Goal: Check status

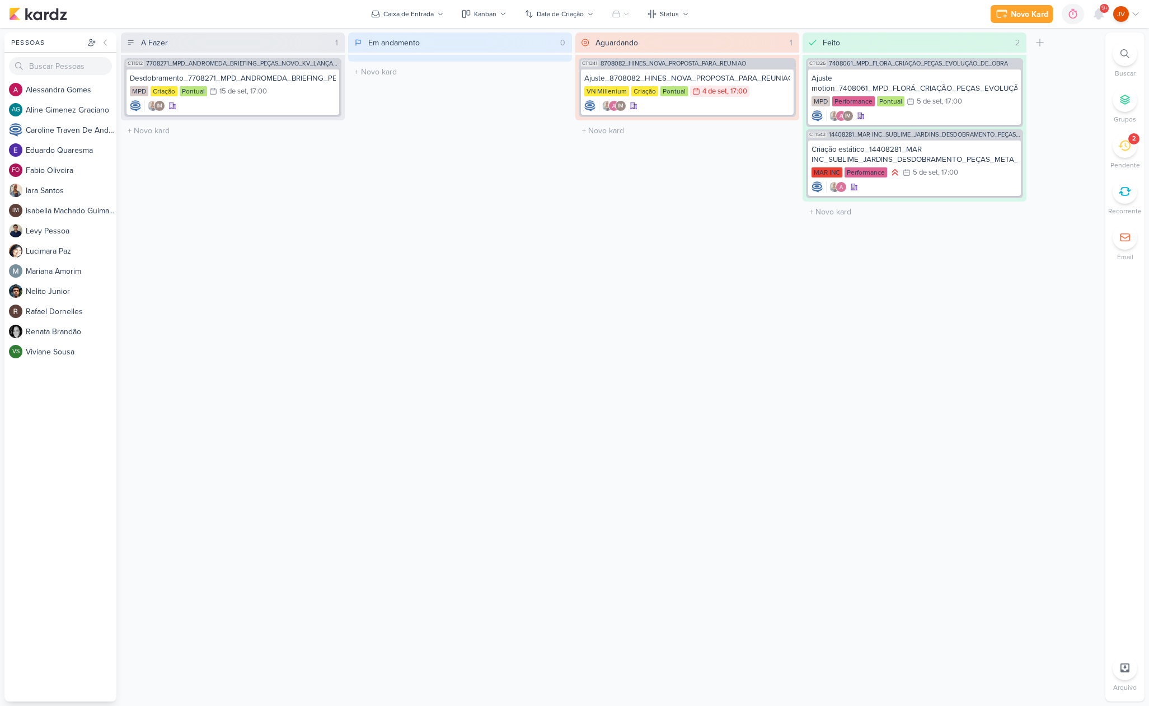
click at [1124, 150] on icon at bounding box center [1124, 145] width 12 height 11
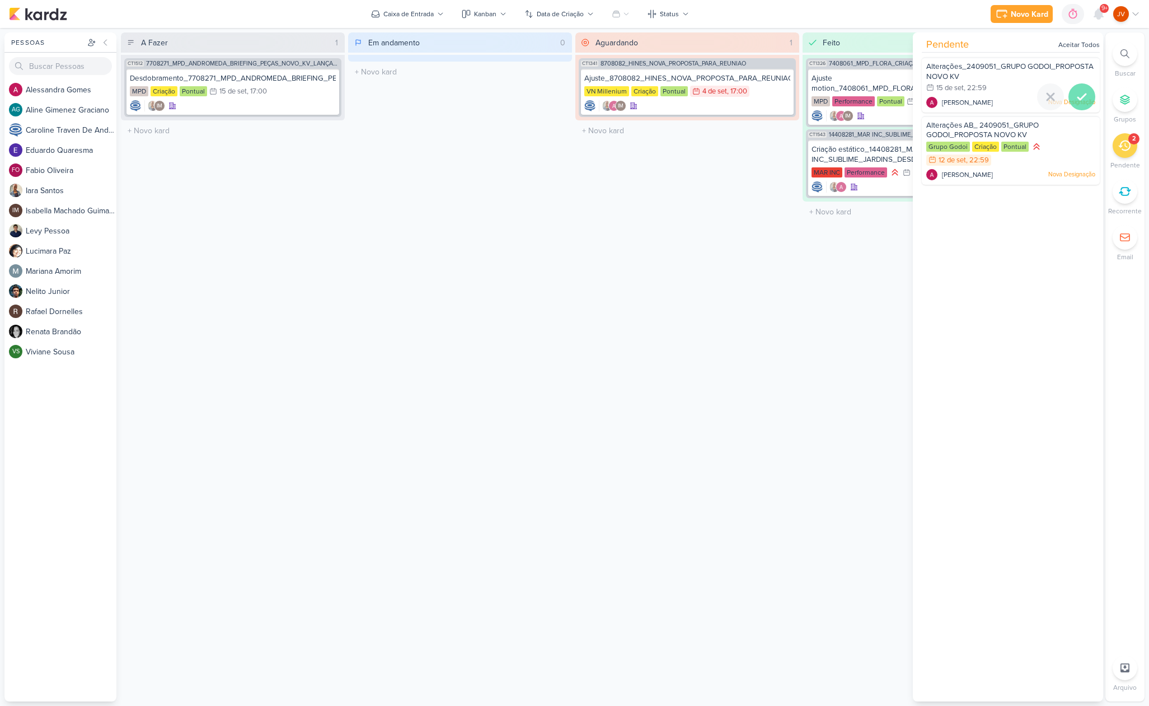
click at [1080, 98] on icon at bounding box center [1081, 96] width 13 height 13
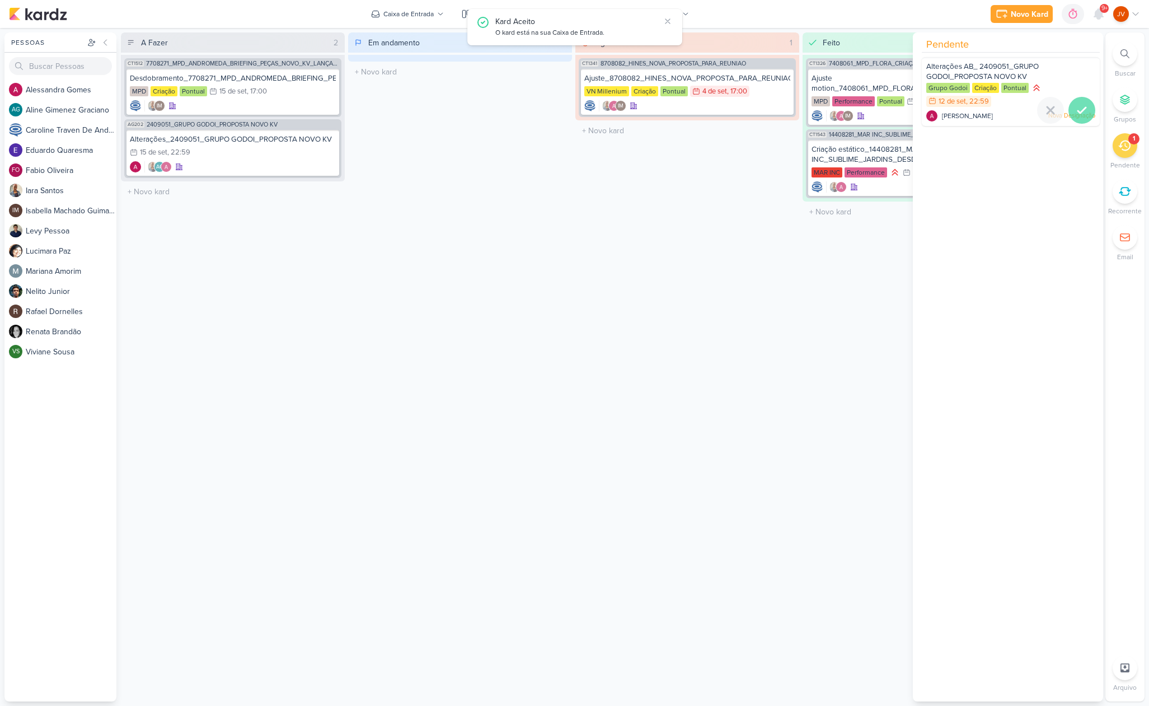
click at [1078, 114] on icon at bounding box center [1081, 110] width 13 height 13
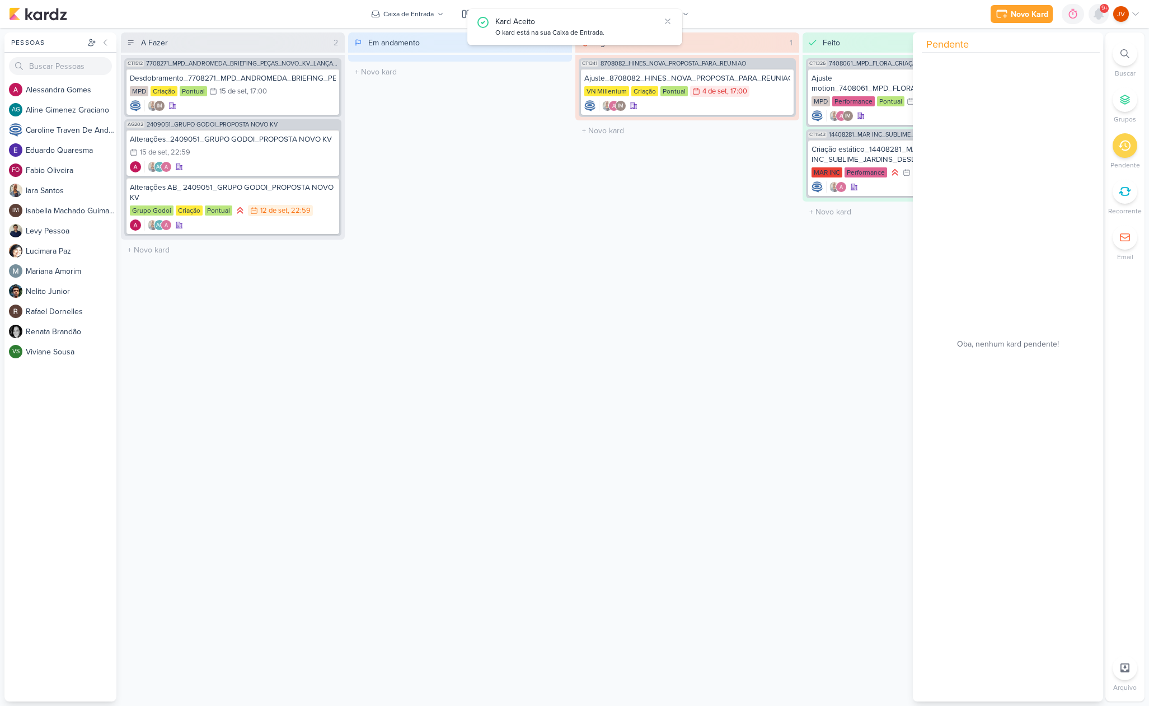
click at [1094, 17] on icon at bounding box center [1098, 14] width 9 height 10
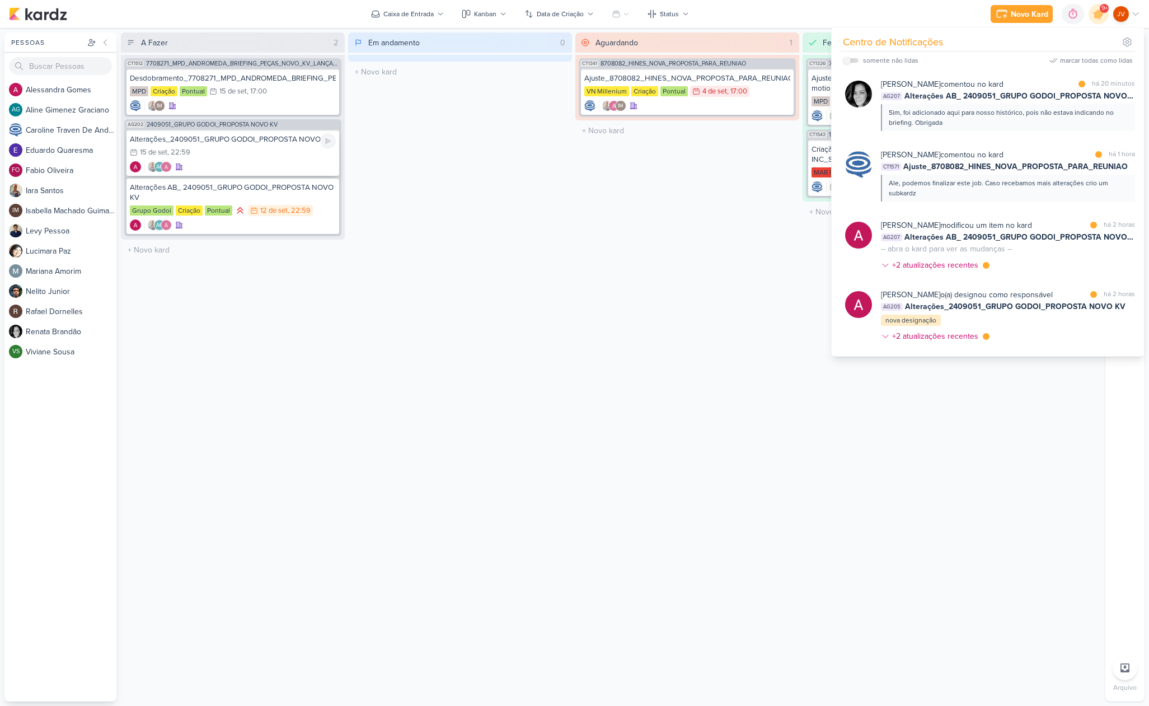
click at [273, 146] on div "Alterações_2409051_GRUPO GODOI_PROPOSTA NOVO KV 15/9 [DATE] 22:59 AG" at bounding box center [232, 153] width 213 height 46
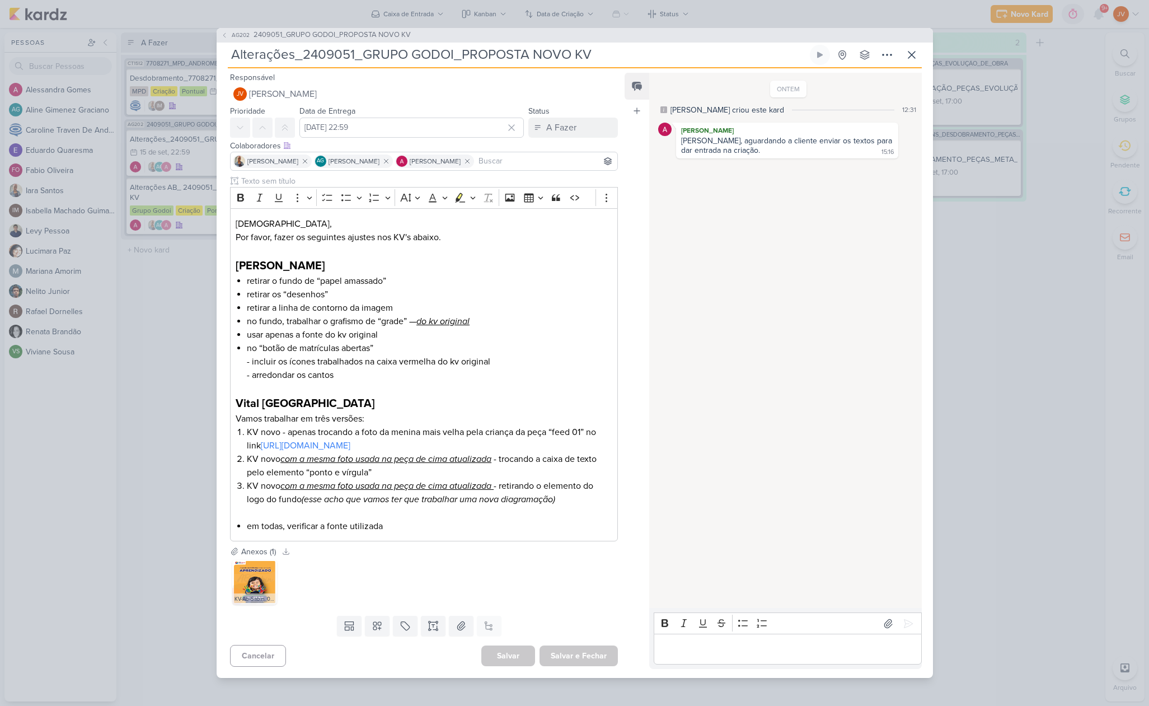
click at [171, 325] on div "AG202 2409051_GRUPO GODOI_PROPOSTA NOVO KV Alterações_2409051_GRUPO GODOI_PROPO…" at bounding box center [574, 353] width 1149 height 706
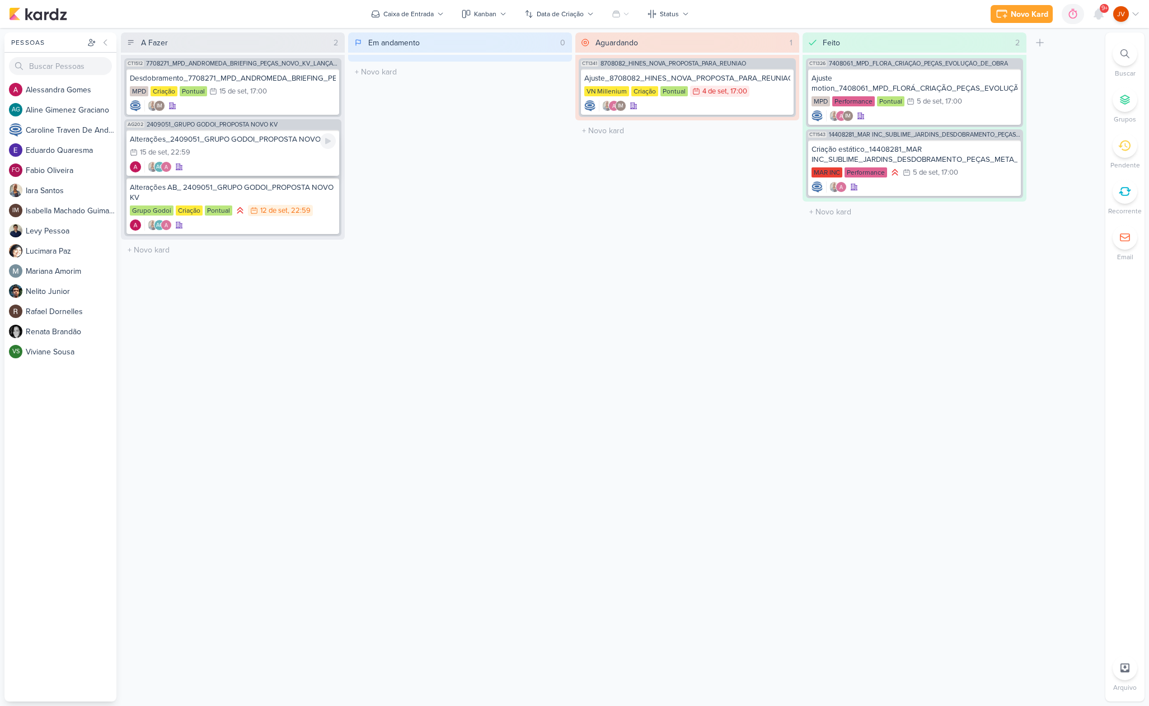
click at [246, 146] on div "Alterações_2409051_GRUPO GODOI_PROPOSTA NOVO KV 15/9 [DATE] 22:59 AG" at bounding box center [232, 153] width 213 height 46
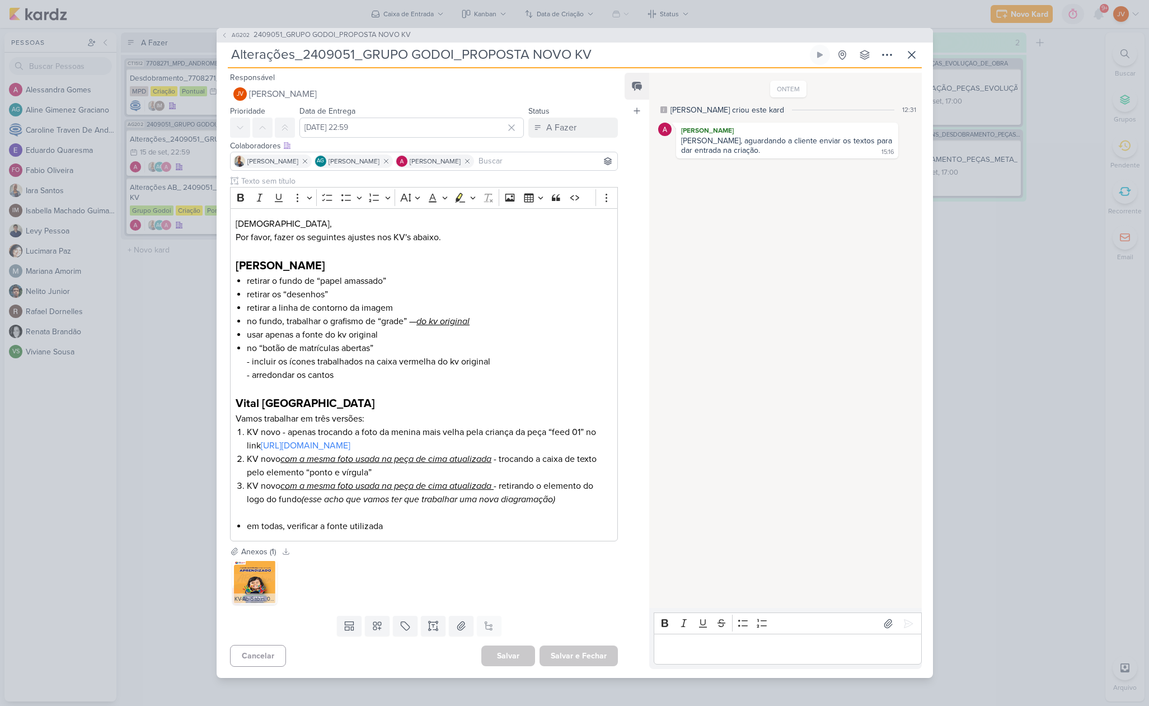
click at [171, 280] on div "AG202 2409051_GRUPO GODOI_PROPOSTA NOVO KV Alterações_2409051_GRUPO GODOI_PROPO…" at bounding box center [574, 353] width 1149 height 706
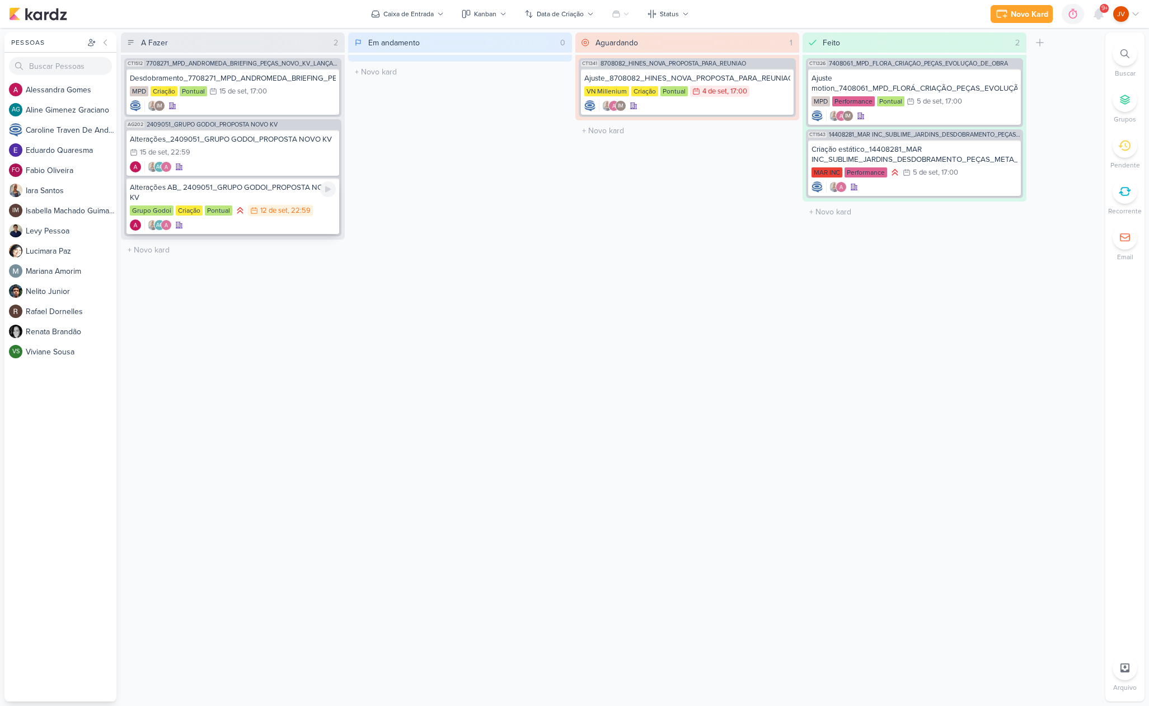
click at [246, 187] on div "Alterações AB_ 2409051_GRUPO GODOI_PROPOSTA NOVO KV" at bounding box center [233, 192] width 206 height 20
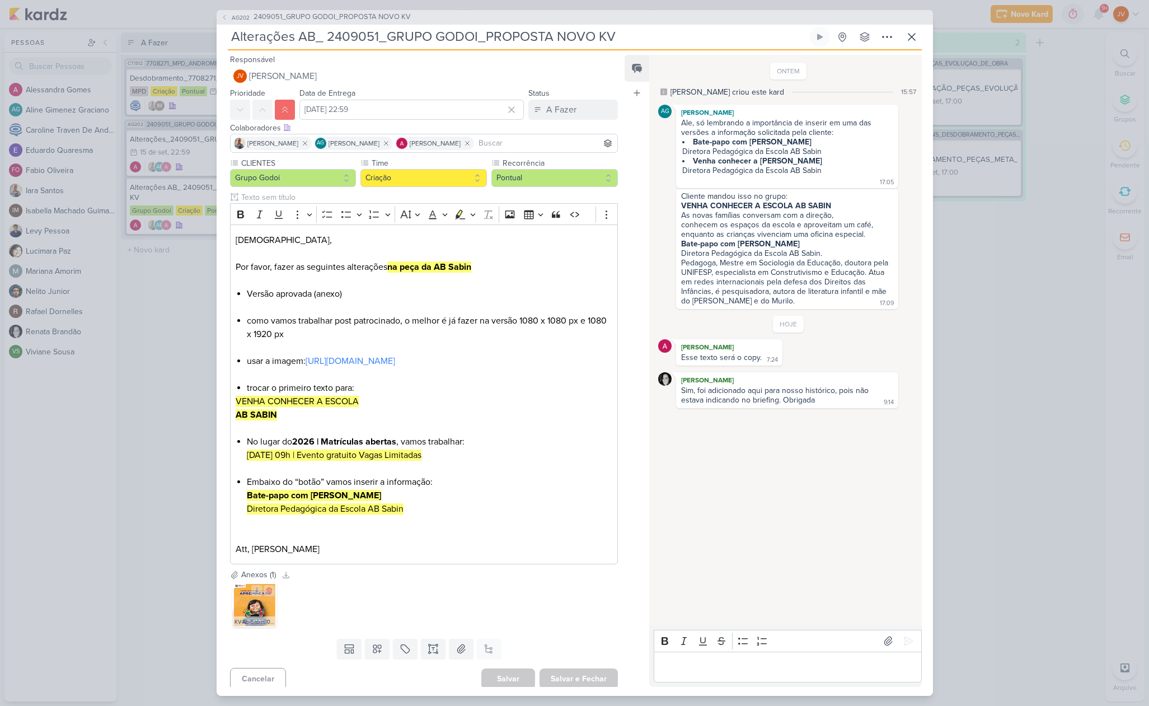
click at [254, 613] on img at bounding box center [254, 605] width 45 height 45
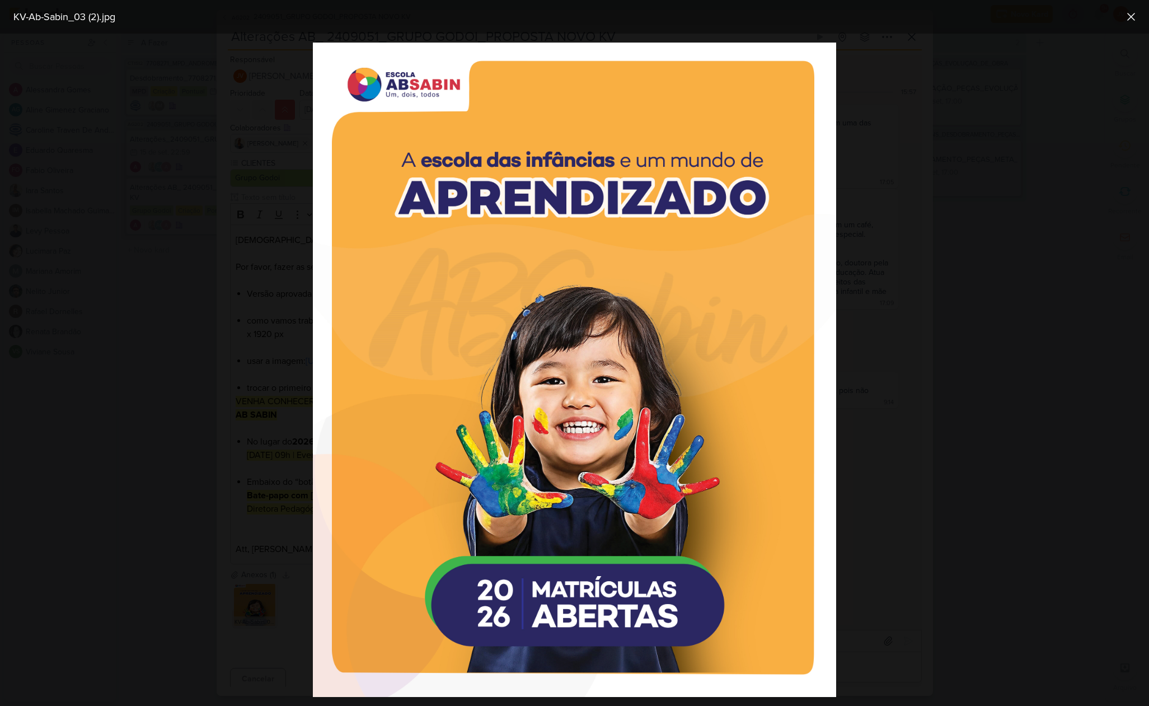
click at [83, 452] on div at bounding box center [574, 370] width 1149 height 672
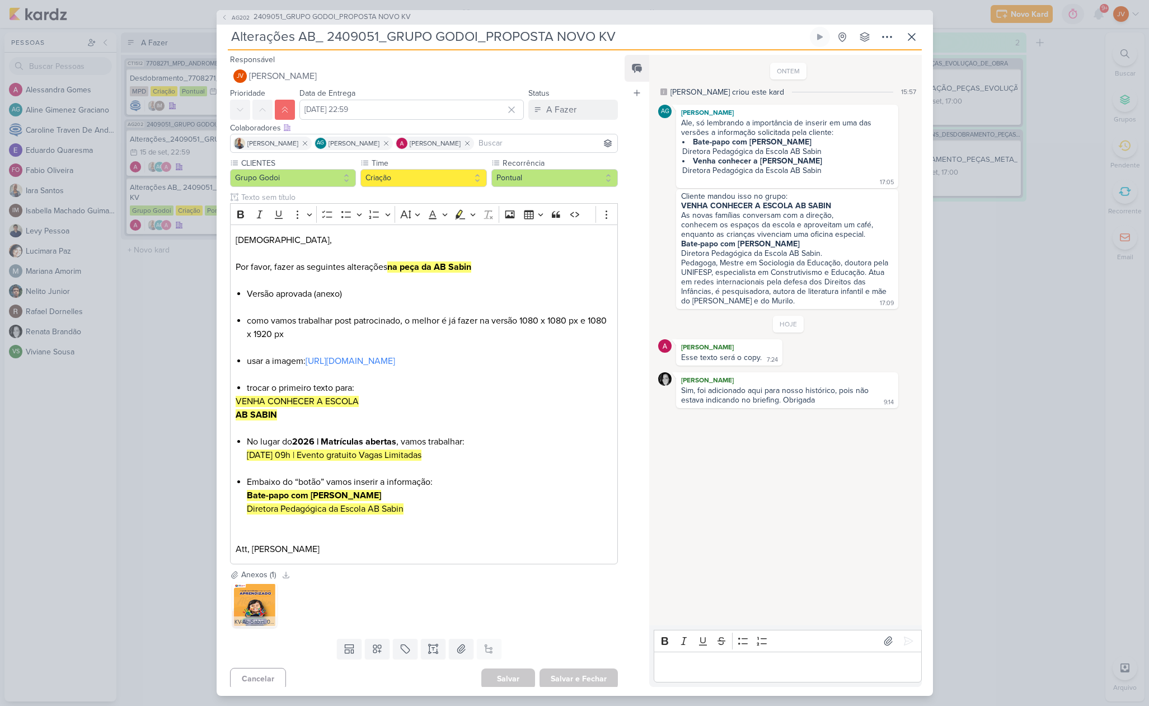
click at [1050, 448] on div "AG202 2409051_GRUPO GODOI_PROPOSTA NOVO KV Alterações AB_ 2409051_GRUPO GODOI_P…" at bounding box center [574, 353] width 1149 height 706
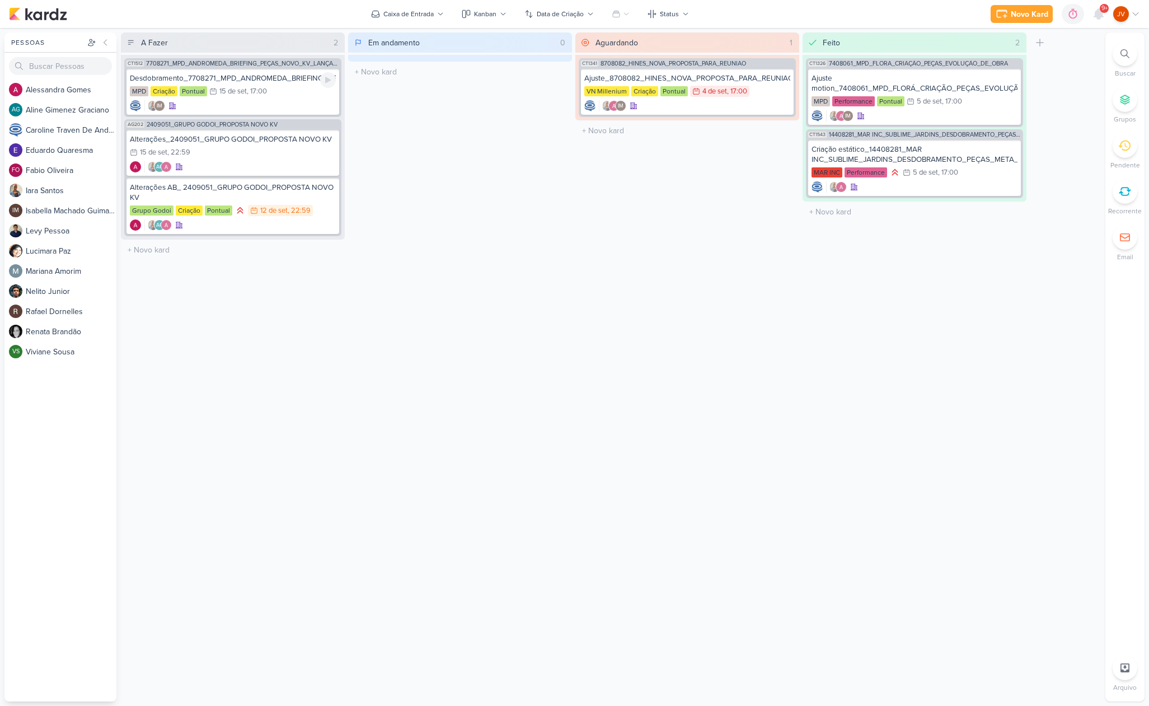
click at [291, 81] on div "Desdobramento_7708271_MPD_ANDROMEDA_BRIEFING_PEÇAS_NOVO_KV_LANÇAMENTO" at bounding box center [233, 78] width 206 height 10
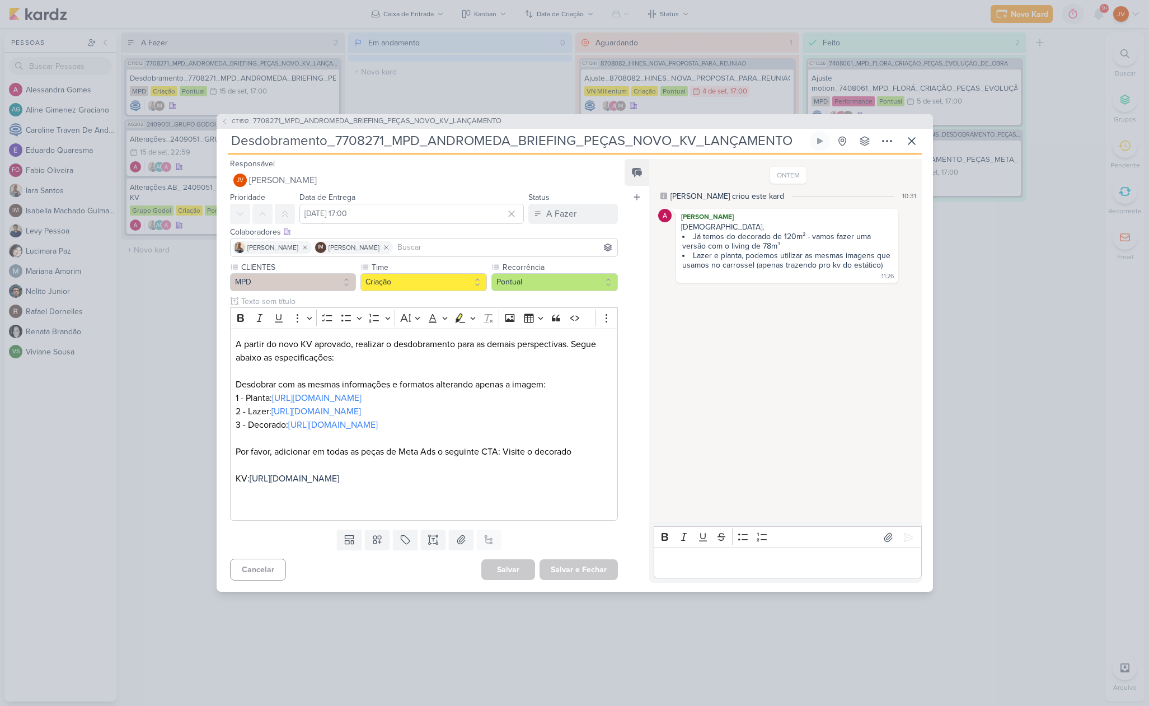
click at [1012, 269] on div "CT1512 7708271_MPD_ANDROMEDA_BRIEFING_PEÇAS_NOVO_KV_LANÇAMENTO Desdobramento_77…" at bounding box center [574, 353] width 1149 height 706
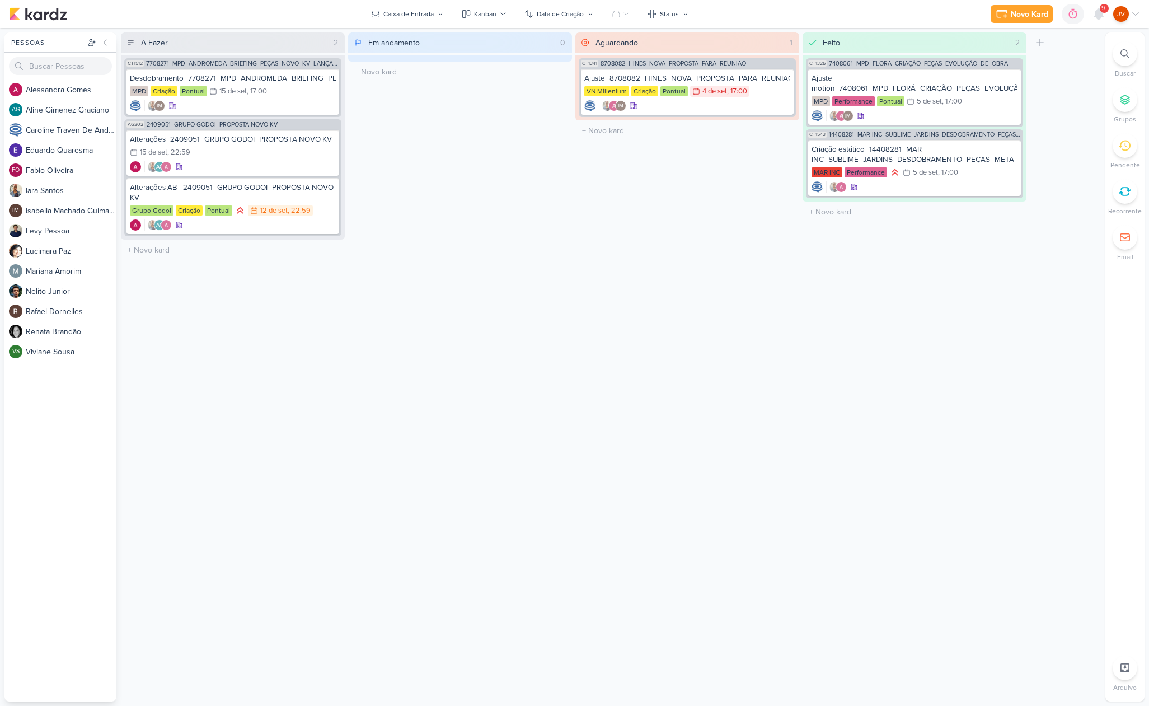
click at [1123, 146] on icon at bounding box center [1124, 145] width 12 height 12
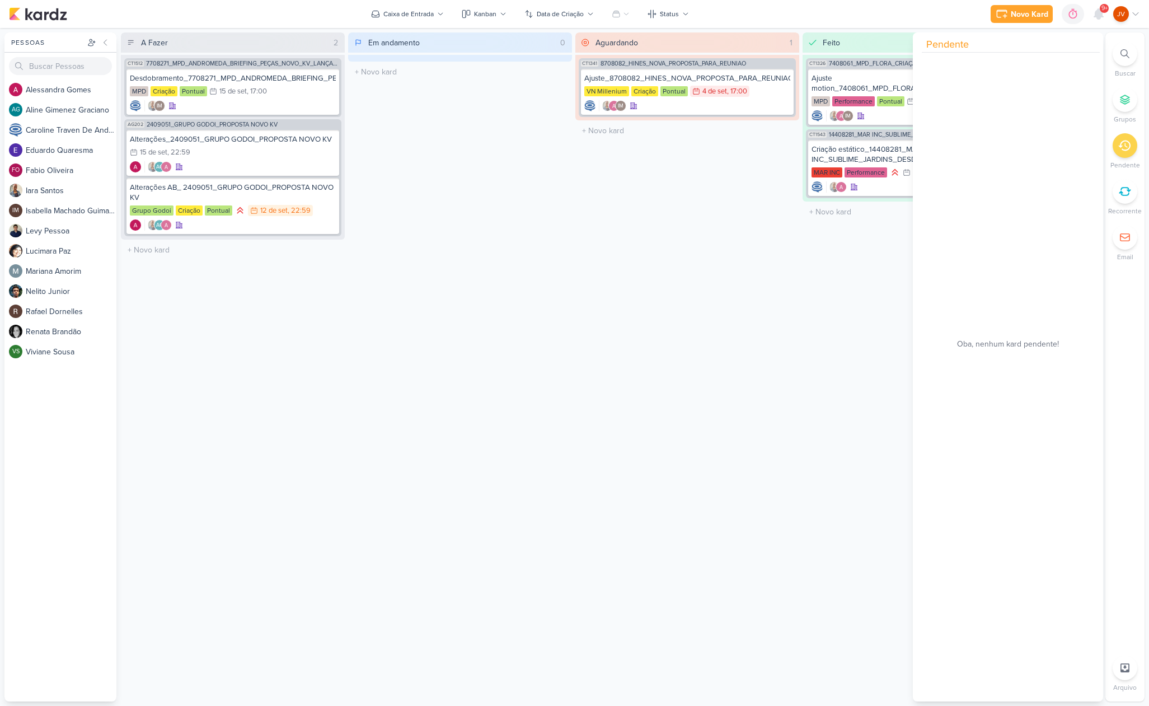
click at [1126, 144] on icon at bounding box center [1124, 145] width 12 height 12
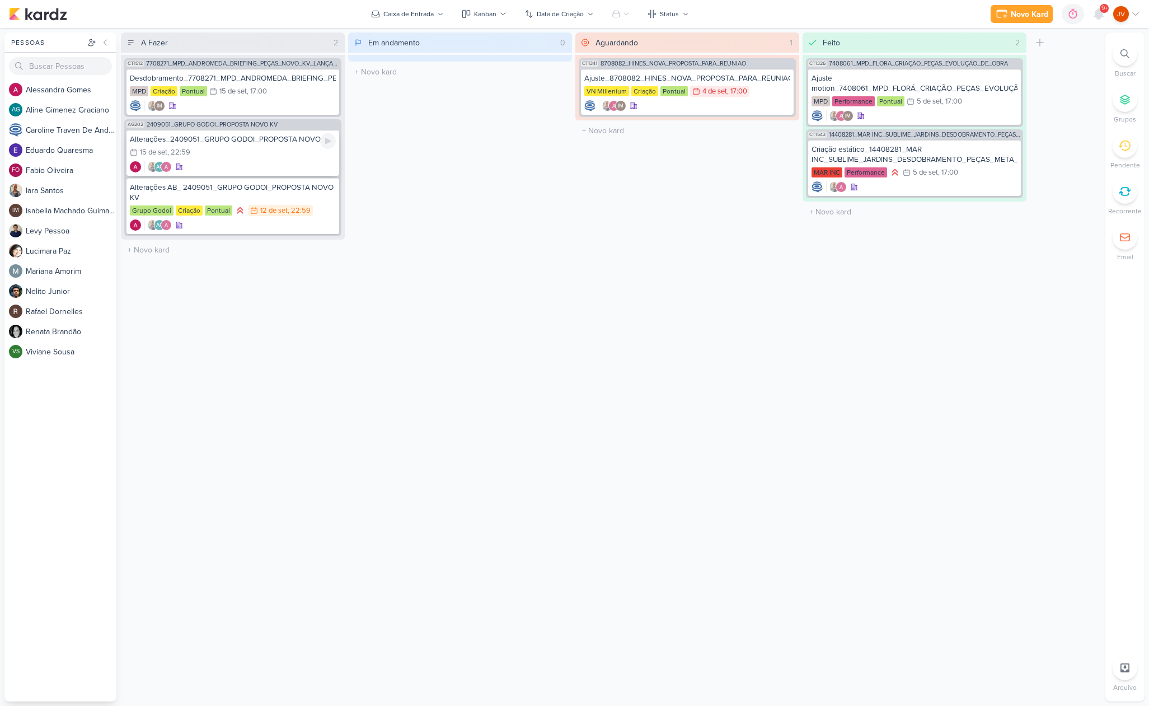
click at [274, 148] on div "15/9 [DATE] 22:59" at bounding box center [233, 153] width 206 height 12
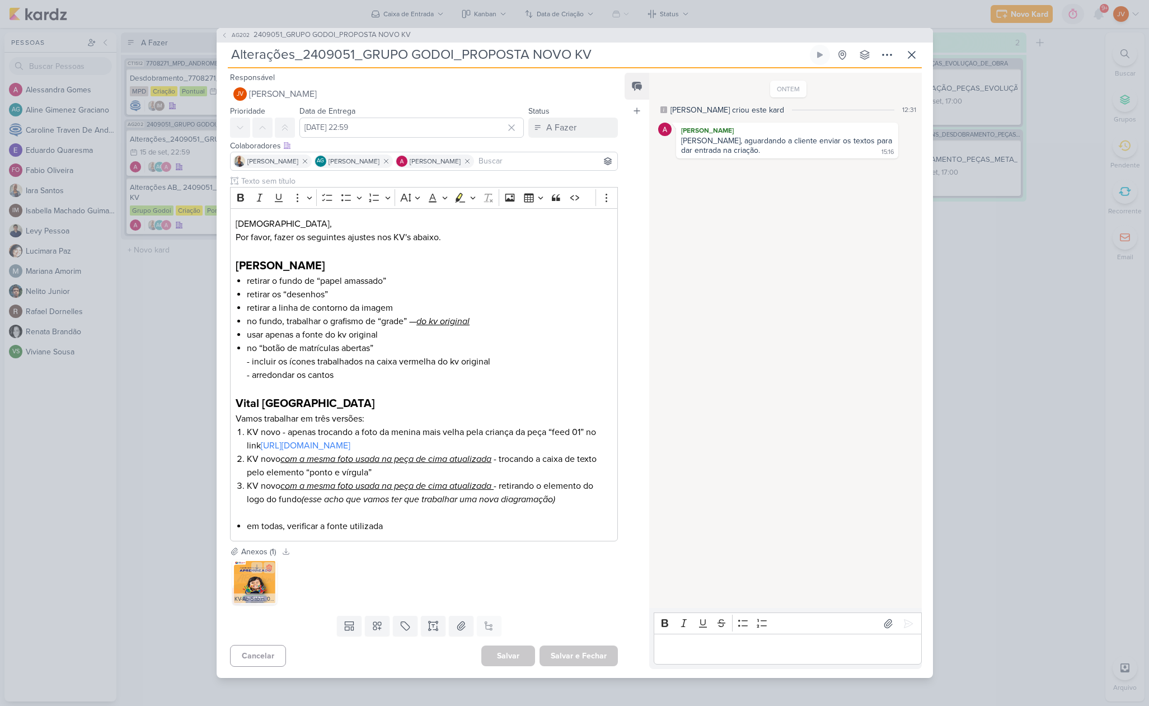
click at [250, 575] on img at bounding box center [254, 582] width 45 height 45
